Goal: Check status

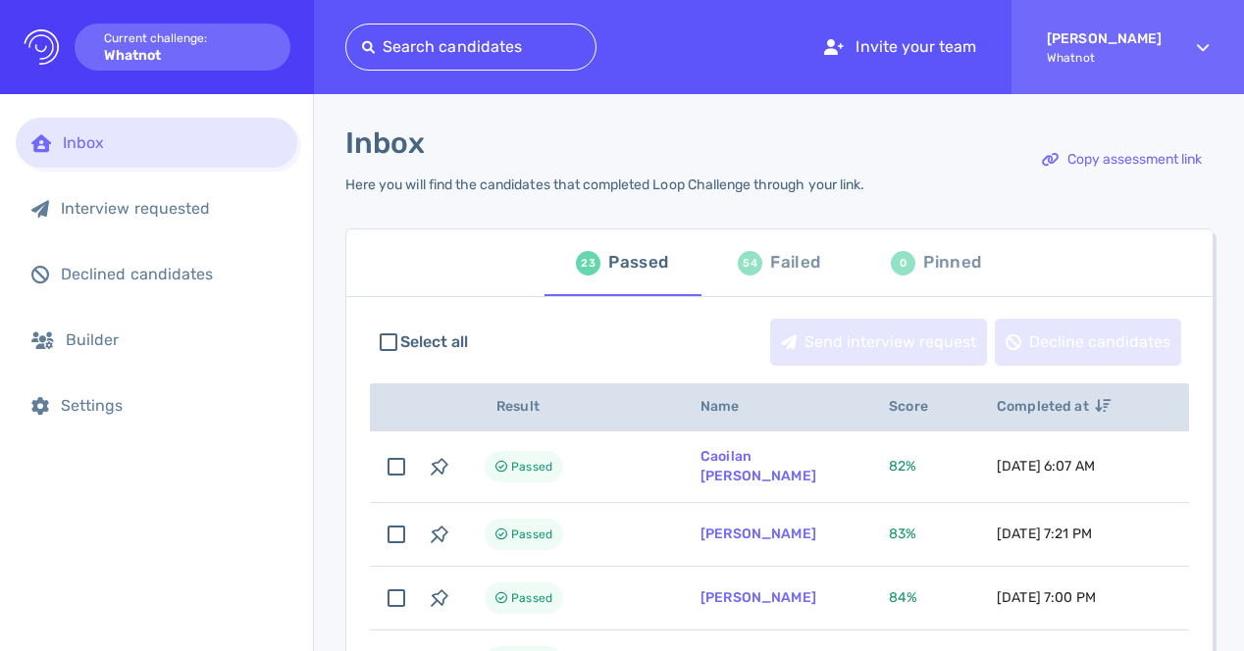
click at [780, 275] on div "Failed" at bounding box center [795, 262] width 50 height 29
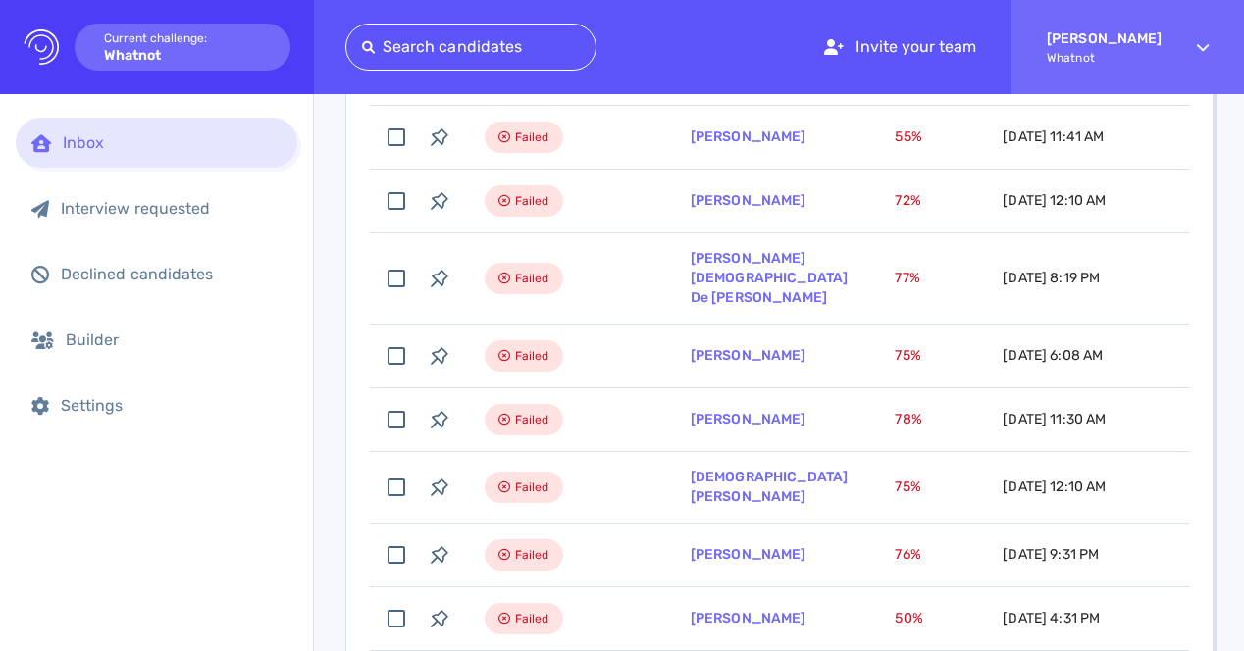
scroll to position [710, 0]
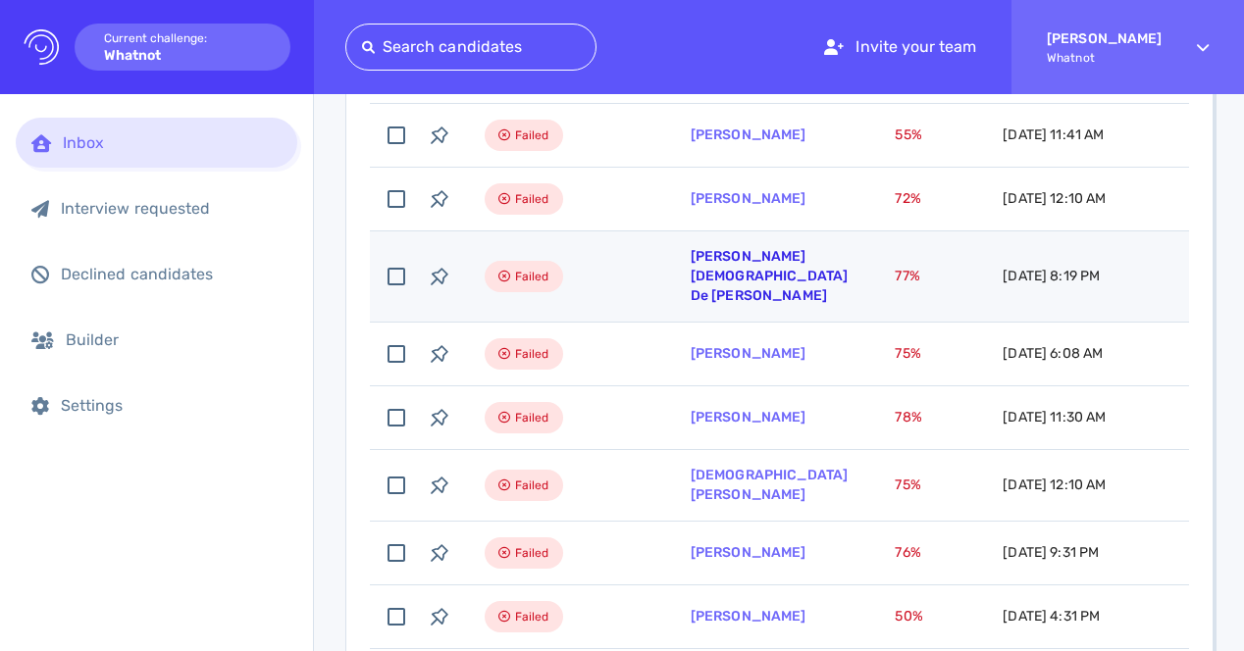
click at [768, 271] on link "[PERSON_NAME][DEMOGRAPHIC_DATA] De [PERSON_NAME]" at bounding box center [770, 276] width 158 height 56
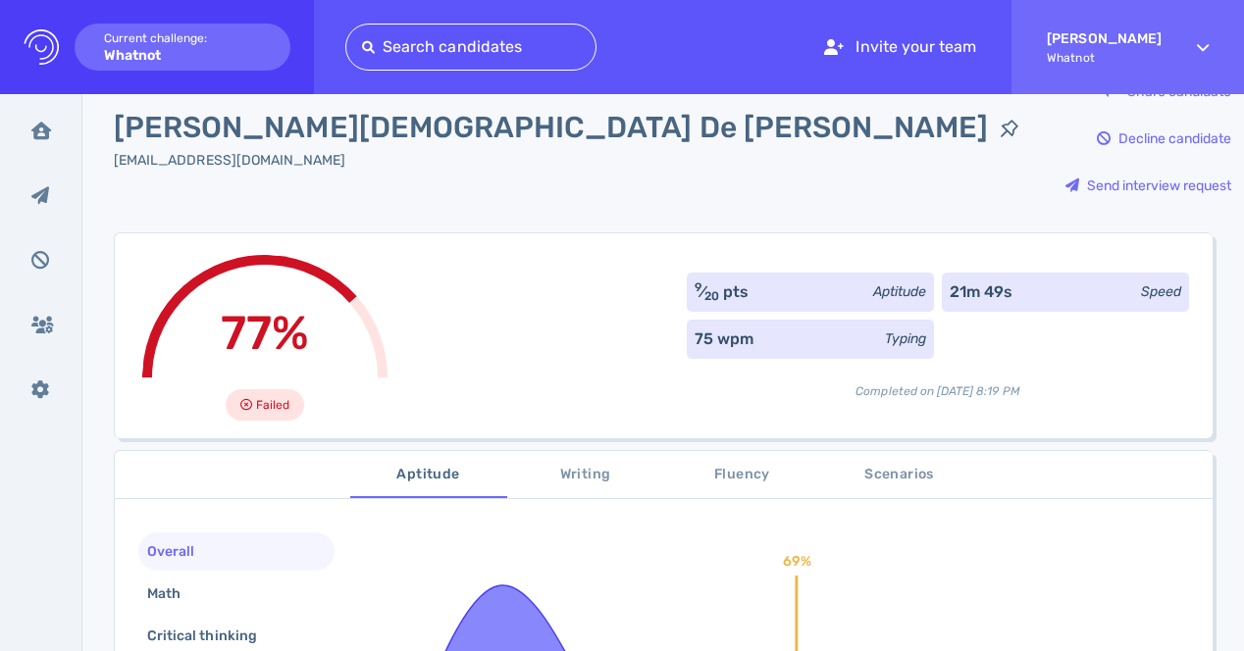
scroll to position [176, 0]
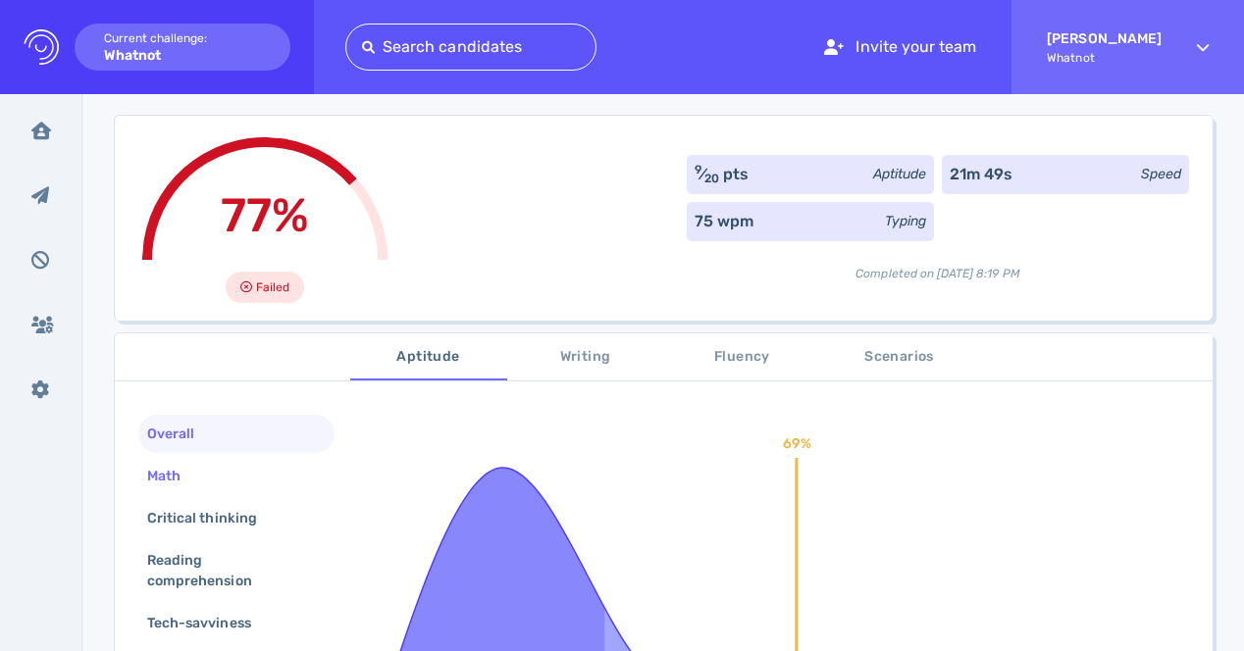
click at [212, 457] on div "Math" at bounding box center [236, 476] width 196 height 38
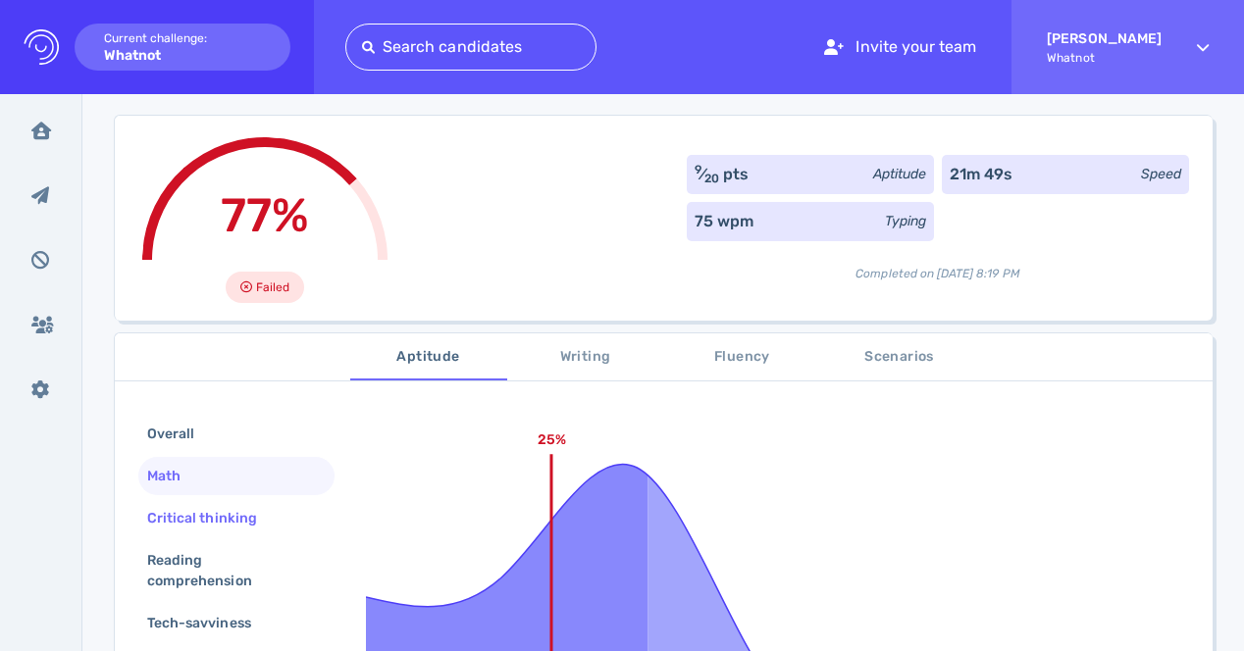
click at [210, 499] on div "Critical thinking" at bounding box center [236, 518] width 196 height 38
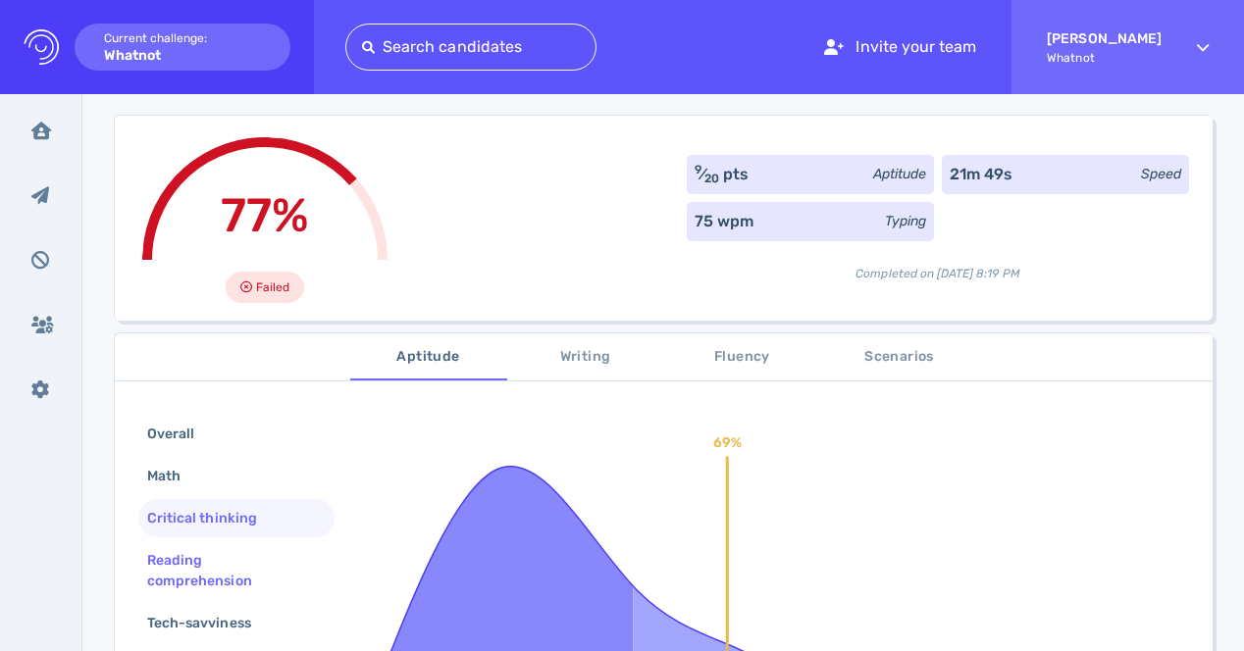
click at [208, 546] on div "Reading comprehension" at bounding box center [228, 570] width 171 height 49
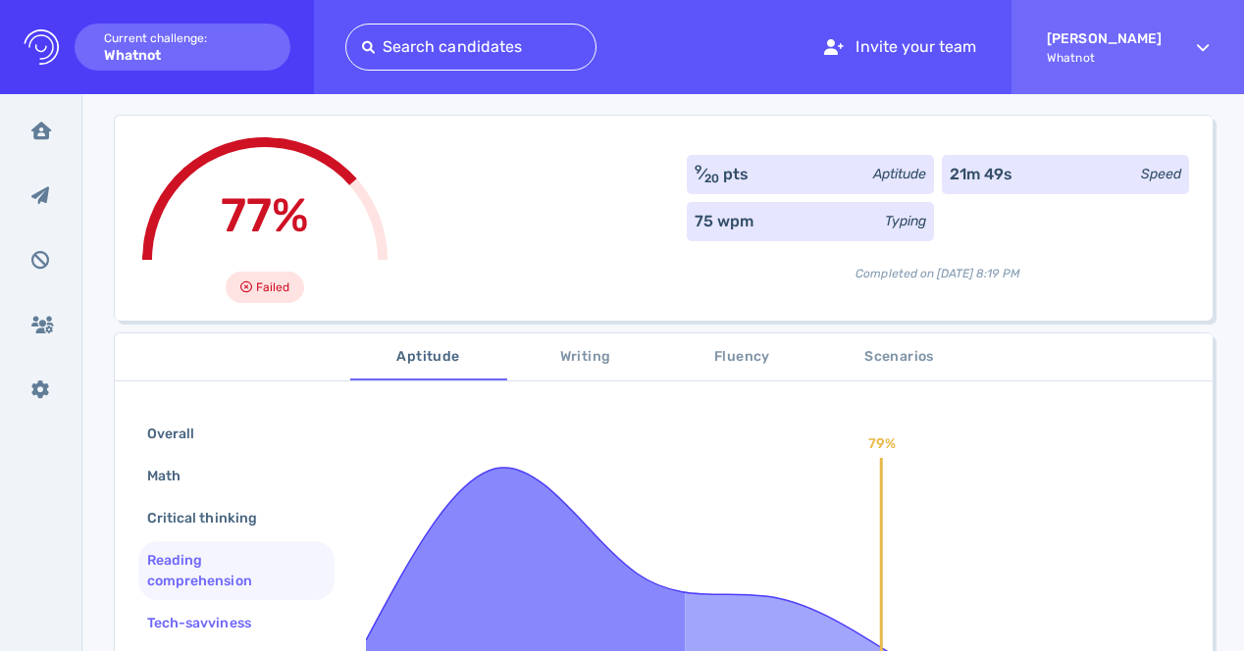
click at [221, 609] on div "Tech-savviness" at bounding box center [208, 623] width 131 height 28
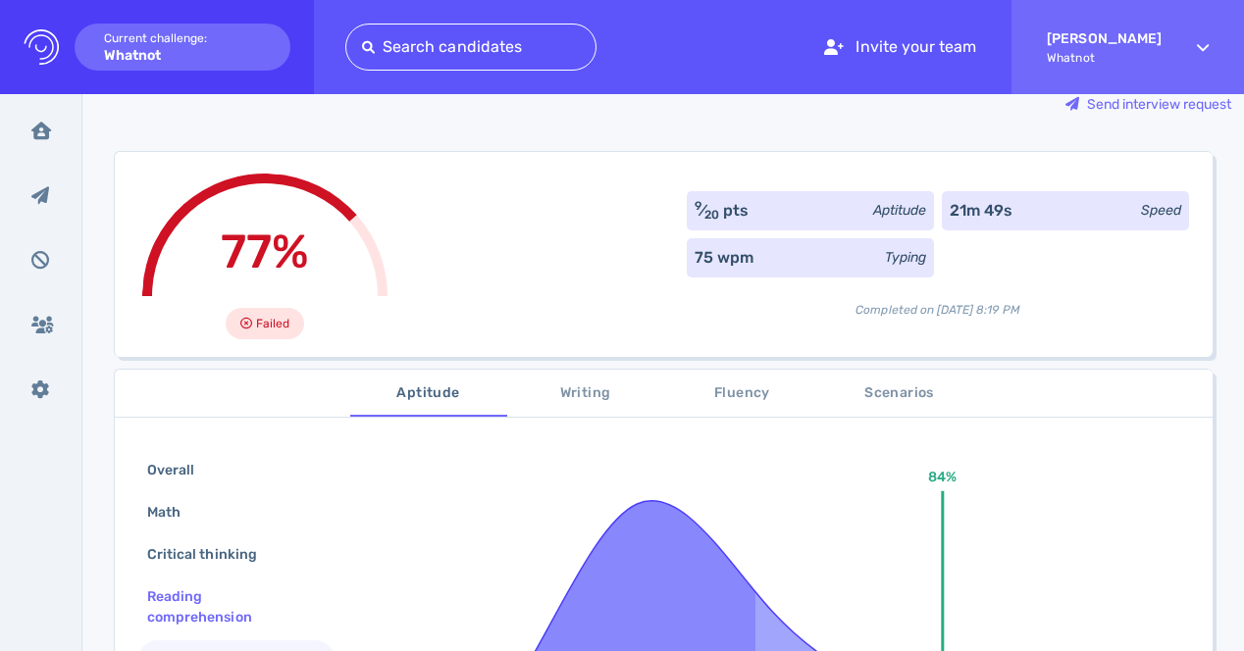
scroll to position [138, 0]
